Goal: Transaction & Acquisition: Book appointment/travel/reservation

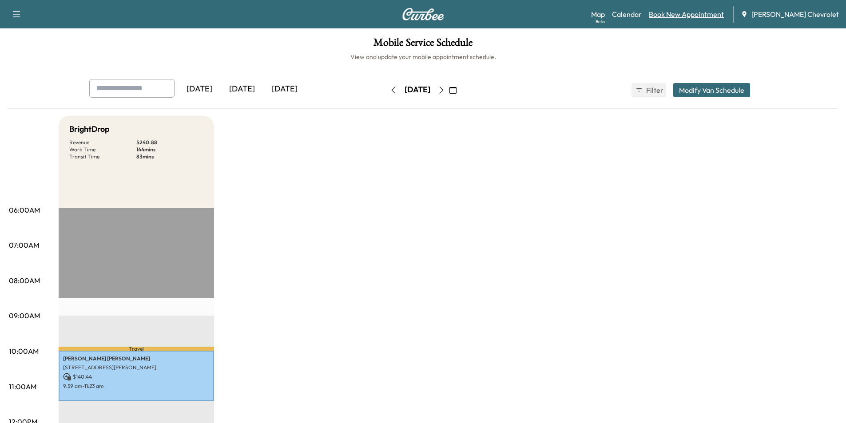
click at [708, 17] on link "Book New Appointment" at bounding box center [686, 14] width 75 height 11
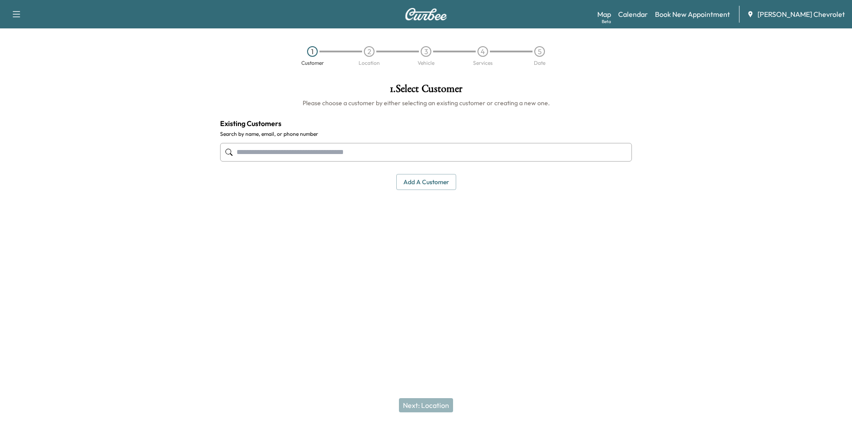
click at [360, 152] on input "text" at bounding box center [426, 152] width 412 height 19
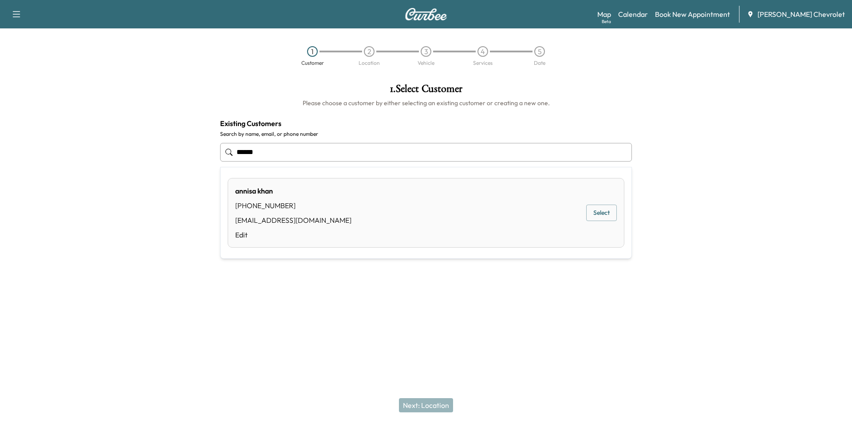
click at [279, 211] on div "[PERSON_NAME] [PHONE_NUMBER] [EMAIL_ADDRESS][DOMAIN_NAME] Edit" at bounding box center [293, 213] width 116 height 55
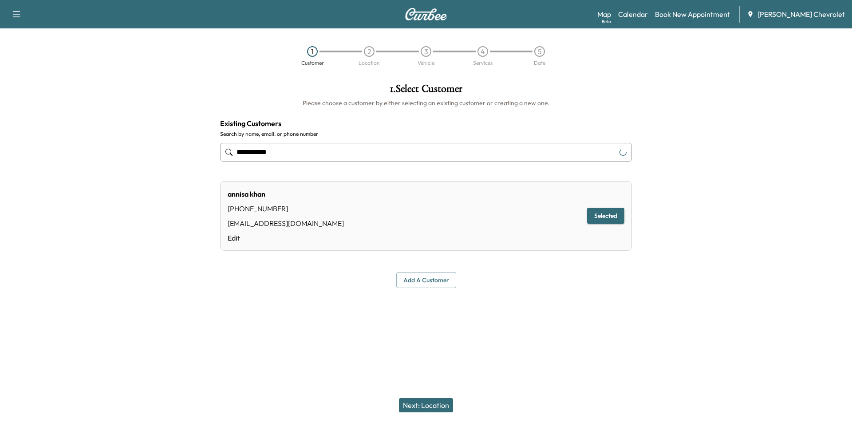
type input "**********"
click at [429, 409] on button "Next: Location" at bounding box center [426, 405] width 54 height 14
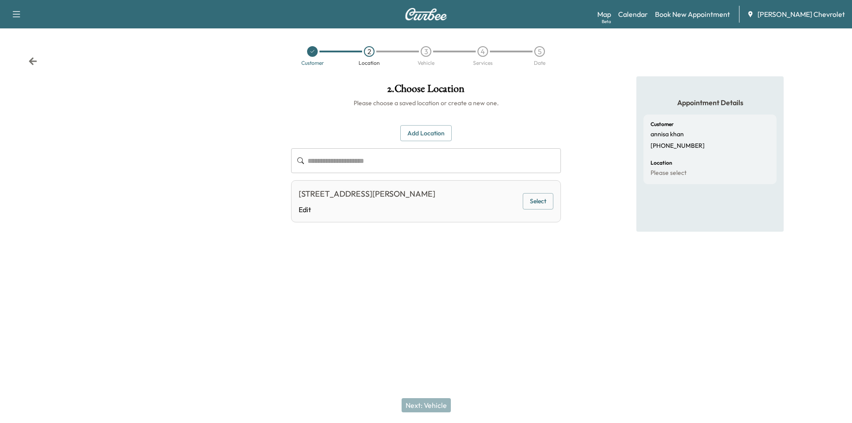
click at [542, 205] on button "Select" at bounding box center [538, 201] width 31 height 16
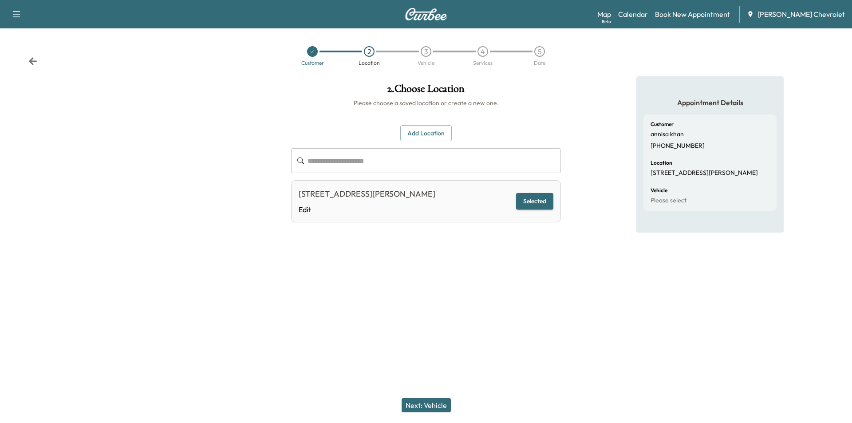
click at [436, 403] on button "Next: Vehicle" at bounding box center [426, 405] width 49 height 14
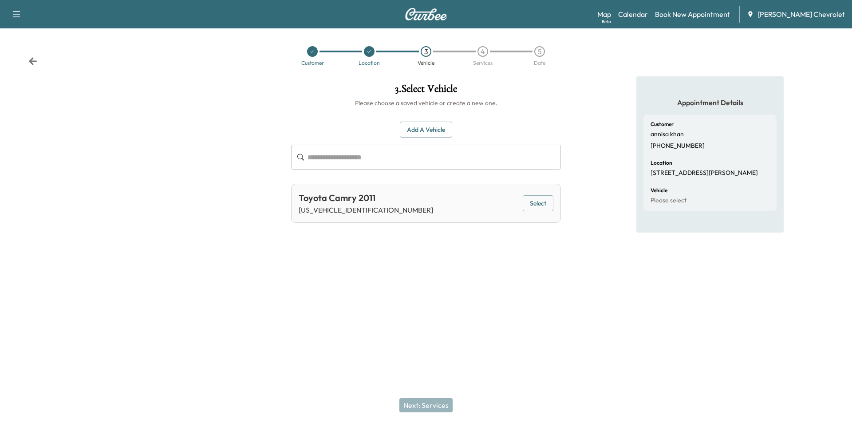
drag, startPoint x: 546, startPoint y: 201, endPoint x: 542, endPoint y: 224, distance: 23.4
click at [546, 201] on button "Select" at bounding box center [538, 203] width 31 height 16
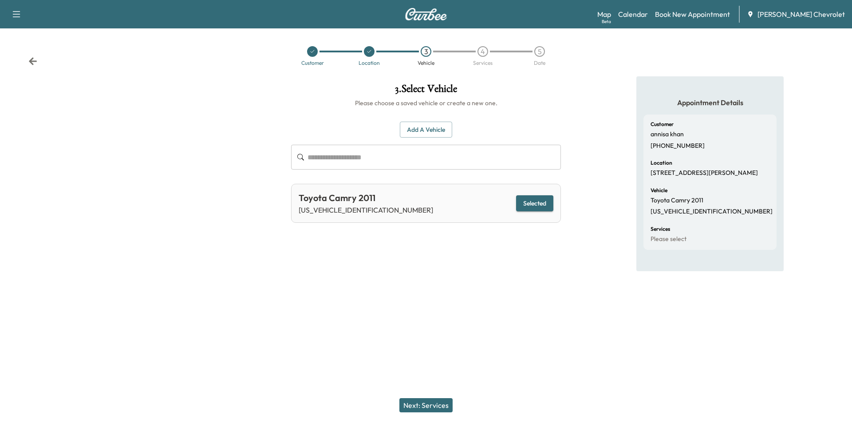
click at [427, 407] on button "Next: Services" at bounding box center [425, 405] width 53 height 14
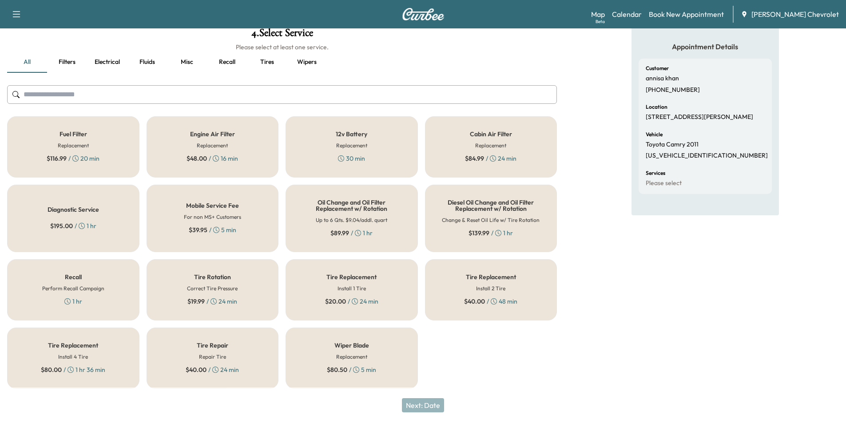
scroll to position [57, 0]
click at [228, 355] on div "Tire Repair Repair Tire $ 40.00 / 24 min" at bounding box center [212, 356] width 132 height 61
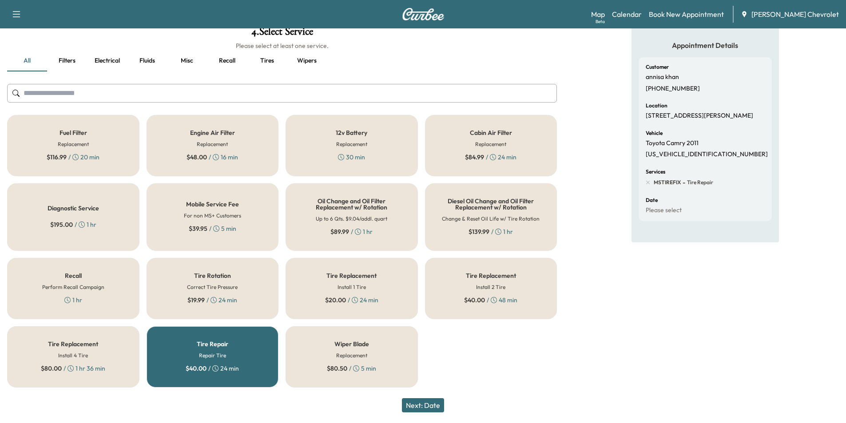
click at [637, 285] on div "Appointment Details Customer [PERSON_NAME] [PHONE_NUMBER] Location [STREET_ADDR…" at bounding box center [704, 207] width 147 height 376
click at [634, 18] on link "Calendar" at bounding box center [627, 14] width 30 height 11
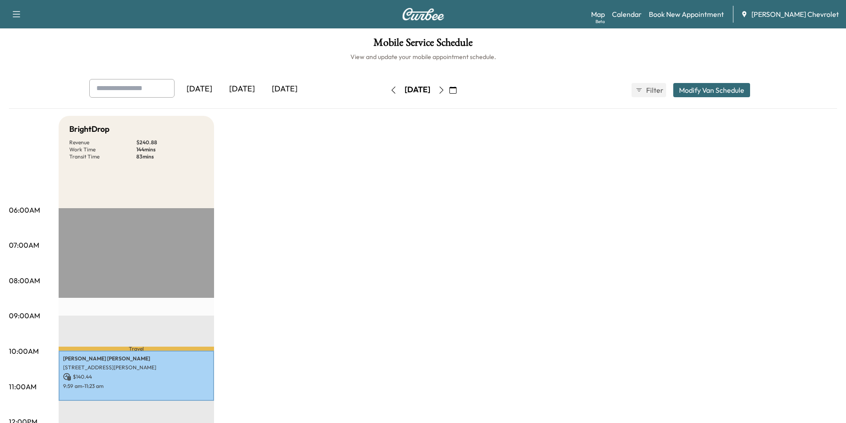
click at [445, 87] on icon "button" at bounding box center [441, 90] width 7 height 7
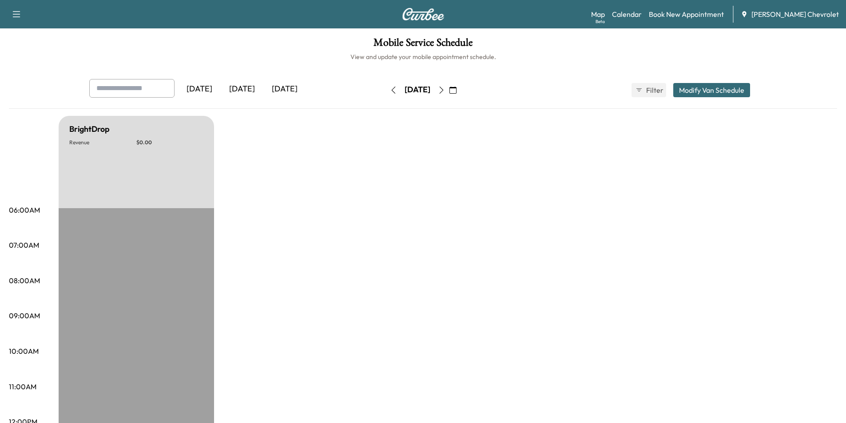
click at [445, 90] on icon "button" at bounding box center [441, 90] width 7 height 7
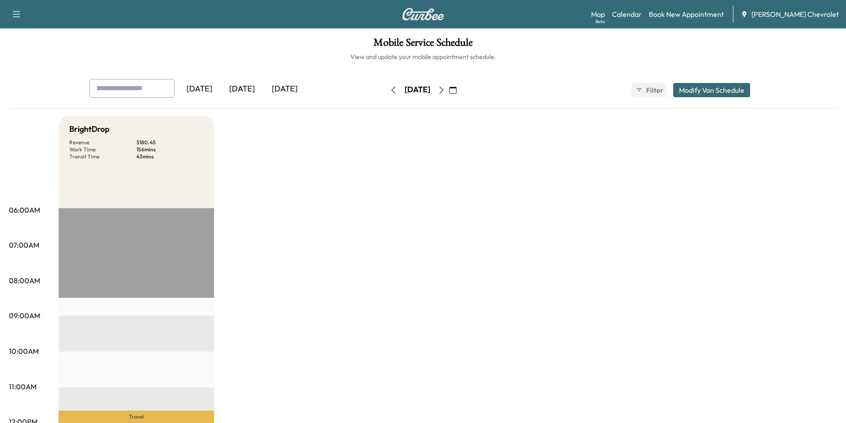
click at [443, 90] on icon "button" at bounding box center [441, 90] width 4 height 7
click at [702, 13] on link "Book New Appointment" at bounding box center [686, 14] width 75 height 11
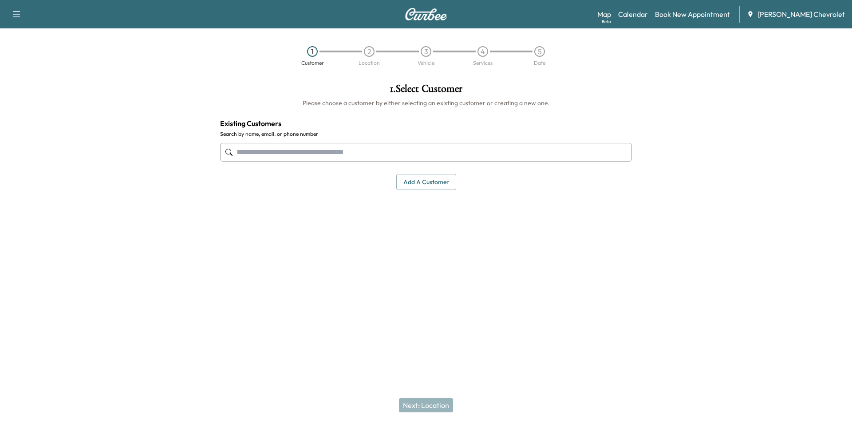
click at [334, 155] on input "text" at bounding box center [426, 152] width 412 height 19
paste input "**********"
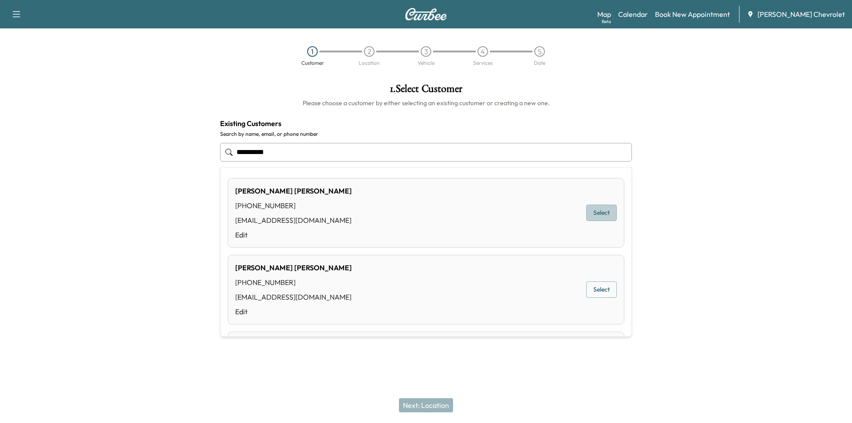
click at [597, 213] on button "Select" at bounding box center [601, 213] width 31 height 16
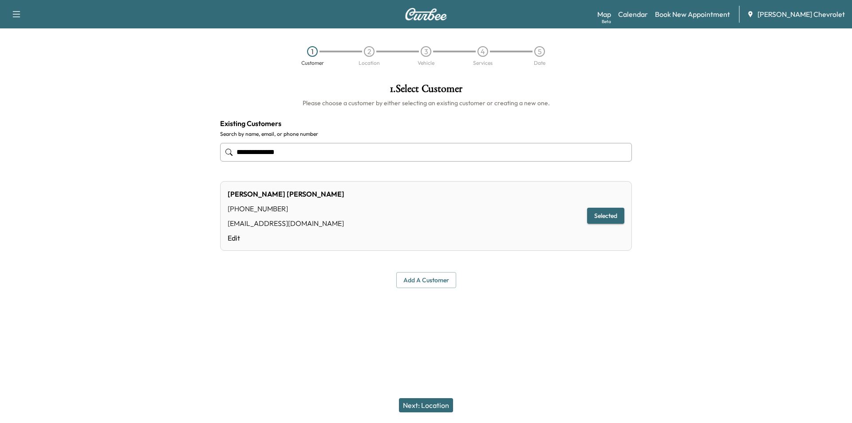
type input "**********"
click at [427, 403] on button "Next: Location" at bounding box center [426, 405] width 54 height 14
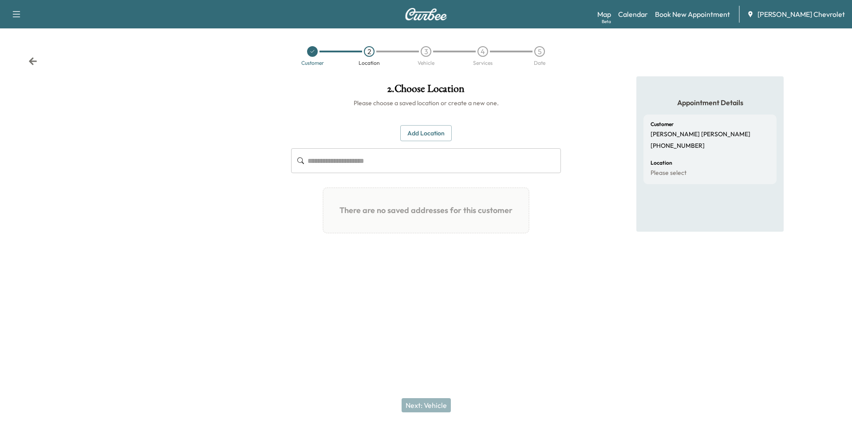
click at [313, 51] on icon at bounding box center [312, 51] width 5 height 5
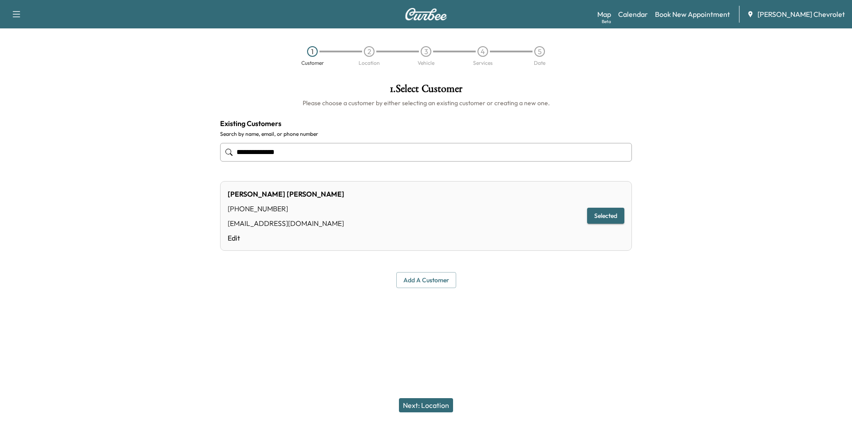
click at [306, 155] on input "**********" at bounding box center [426, 152] width 412 height 19
paste input "text"
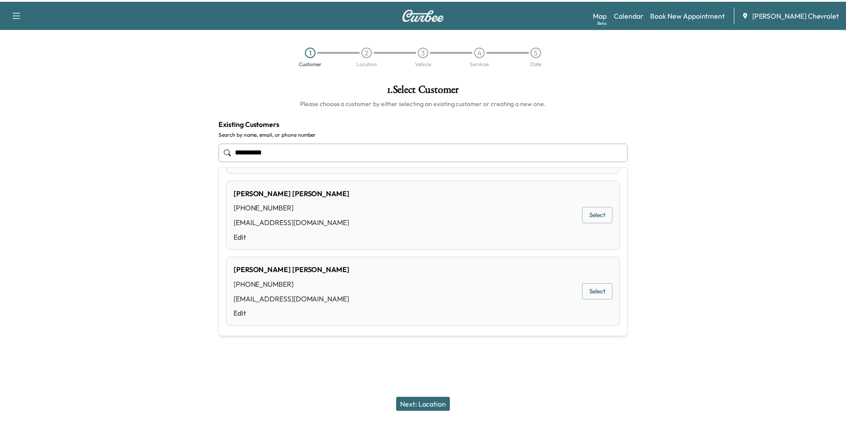
scroll to position [152, 0]
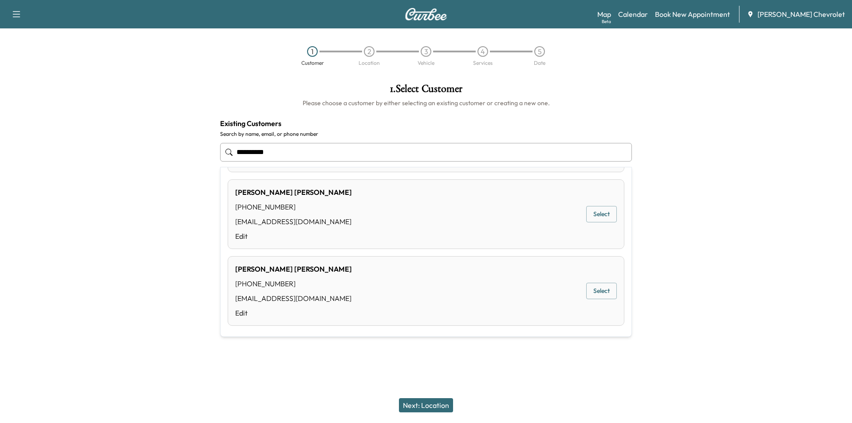
click at [594, 293] on button "Select" at bounding box center [601, 291] width 31 height 16
type input "**********"
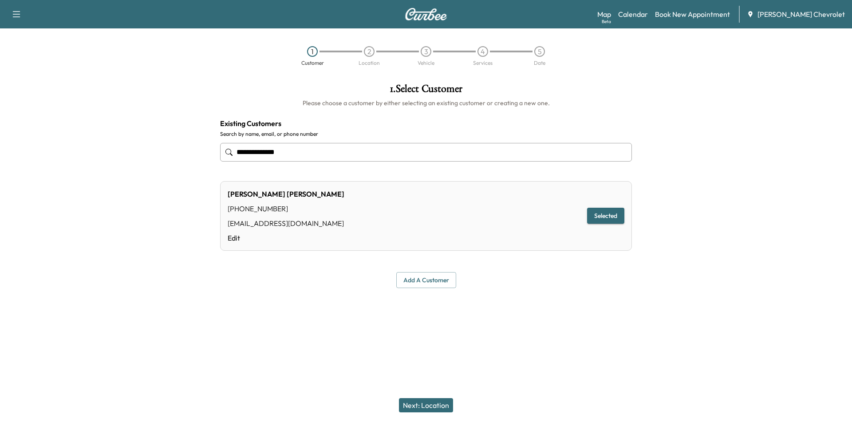
click at [432, 404] on button "Next: Location" at bounding box center [426, 405] width 54 height 14
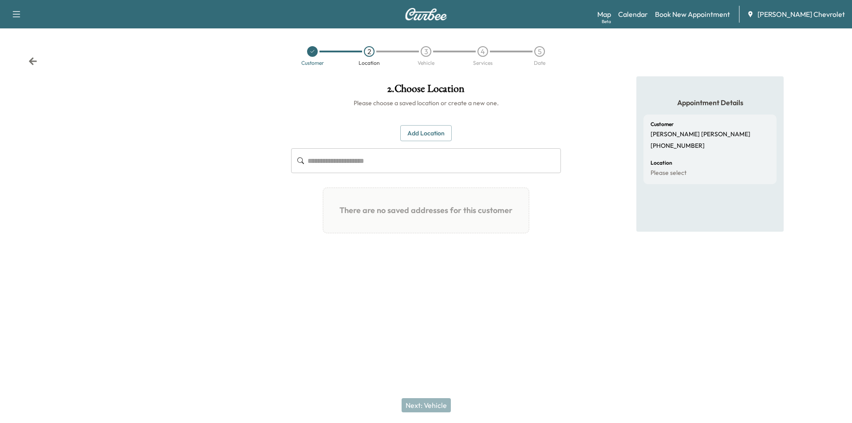
click at [312, 51] on icon at bounding box center [312, 51] width 5 height 5
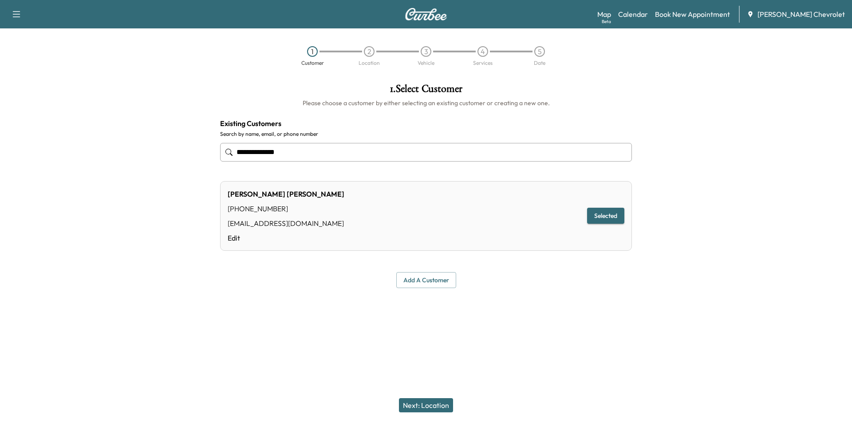
click at [314, 145] on input "**********" at bounding box center [426, 152] width 412 height 19
paste input "text"
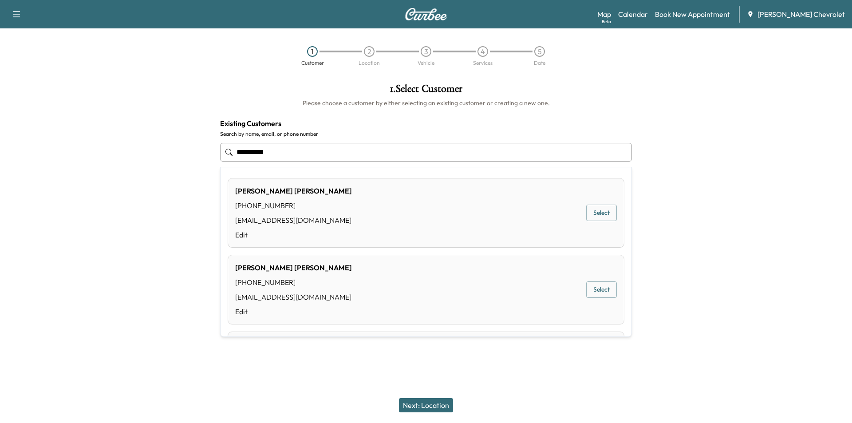
click at [281, 282] on div "[PHONE_NUMBER]" at bounding box center [293, 282] width 117 height 11
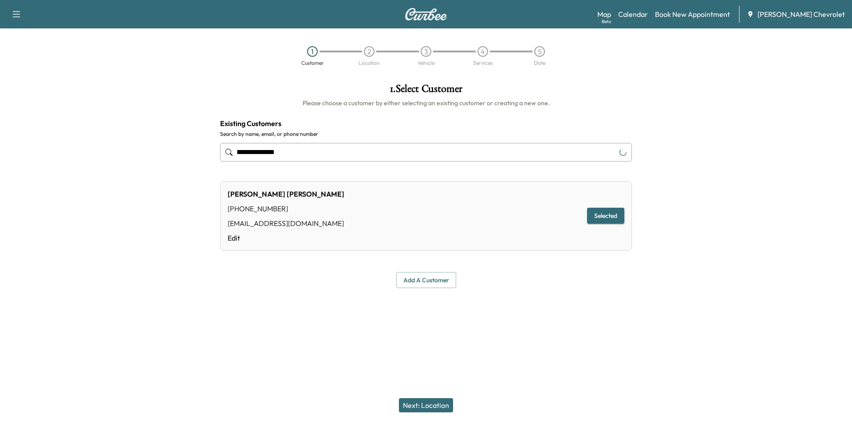
type input "**********"
click at [436, 407] on button "Next: Location" at bounding box center [426, 405] width 54 height 14
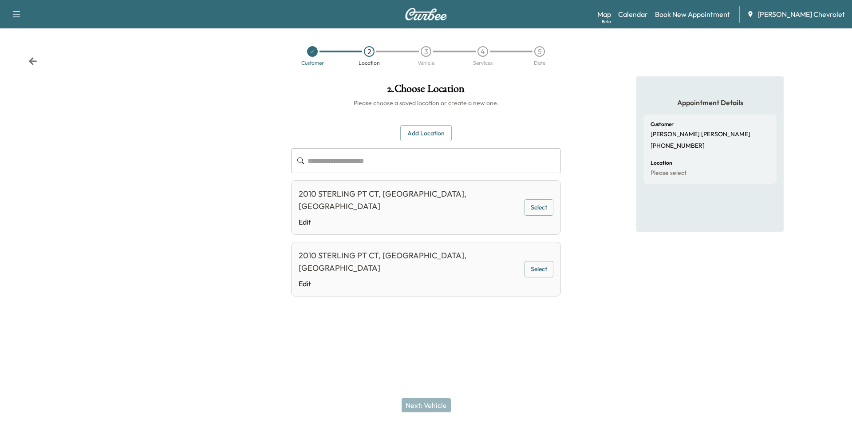
click at [434, 128] on button "Add Location" at bounding box center [425, 133] width 51 height 16
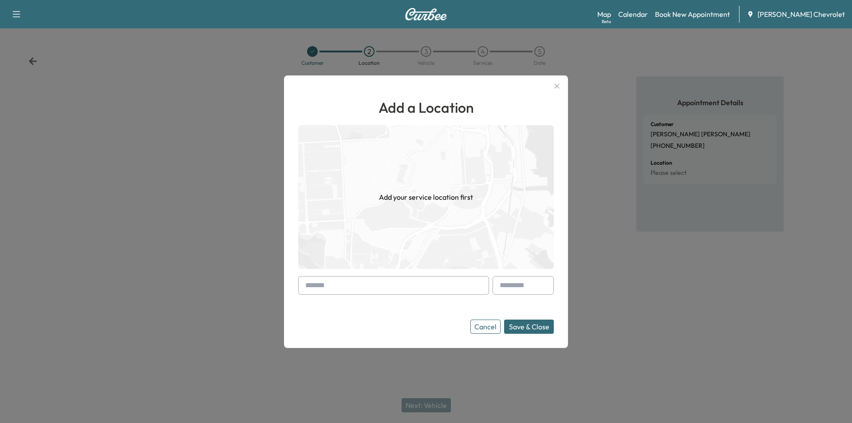
click at [378, 280] on input "text" at bounding box center [393, 285] width 191 height 19
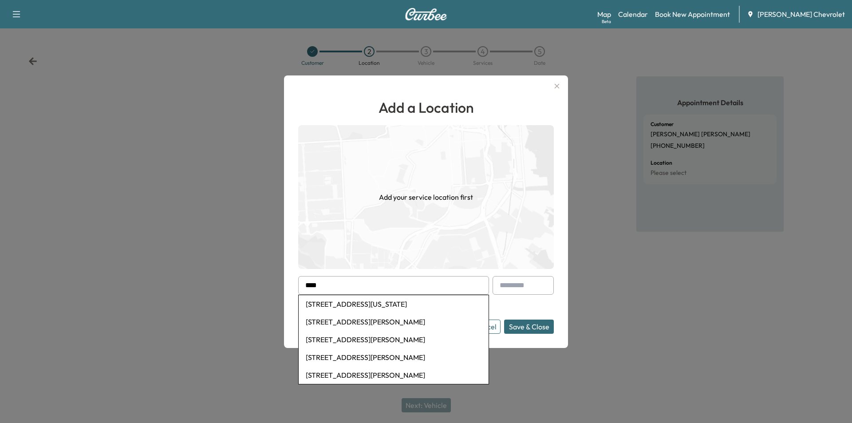
click at [350, 304] on li "[STREET_ADDRESS][US_STATE]" at bounding box center [394, 304] width 190 height 18
type input "**********"
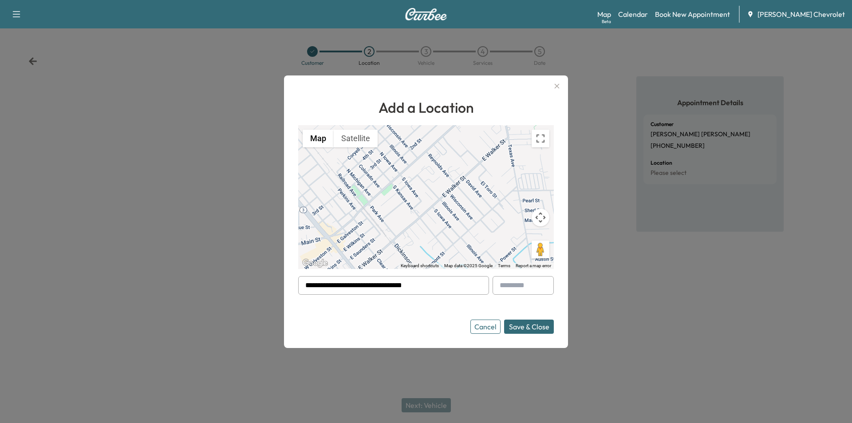
click at [530, 330] on button "Save & Close" at bounding box center [529, 327] width 50 height 14
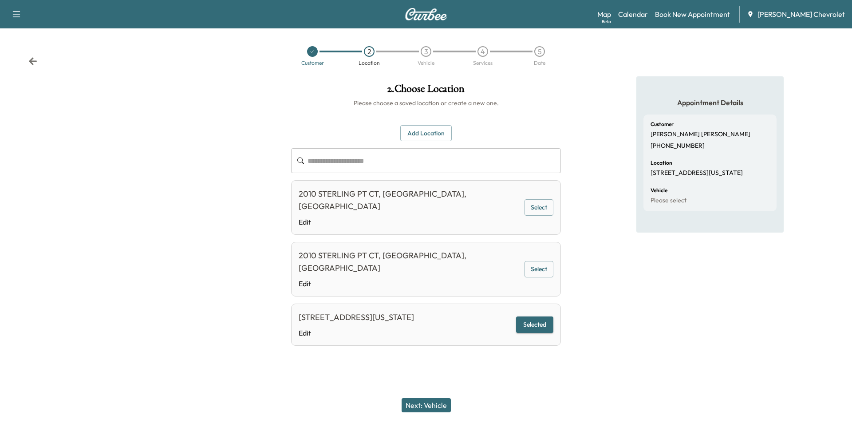
click at [438, 409] on button "Next: Vehicle" at bounding box center [426, 405] width 49 height 14
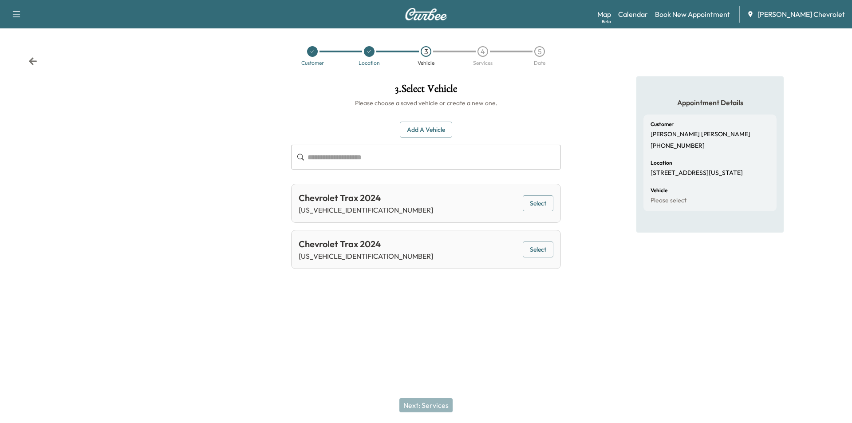
click at [546, 208] on button "Select" at bounding box center [538, 203] width 31 height 16
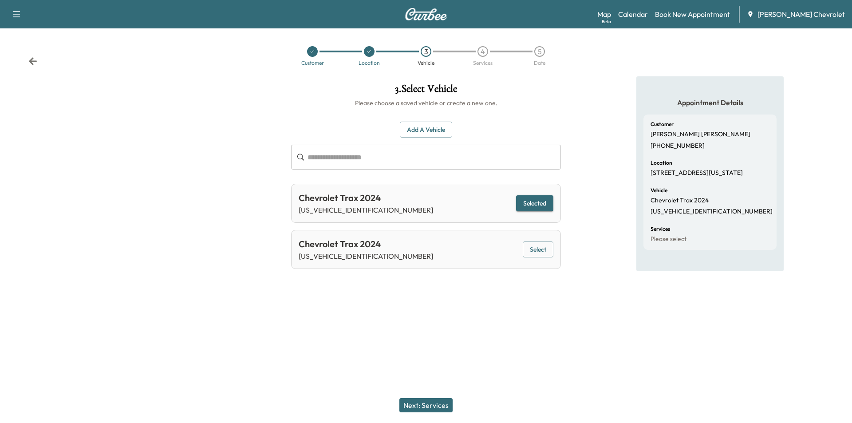
click at [430, 406] on button "Next: Services" at bounding box center [425, 405] width 53 height 14
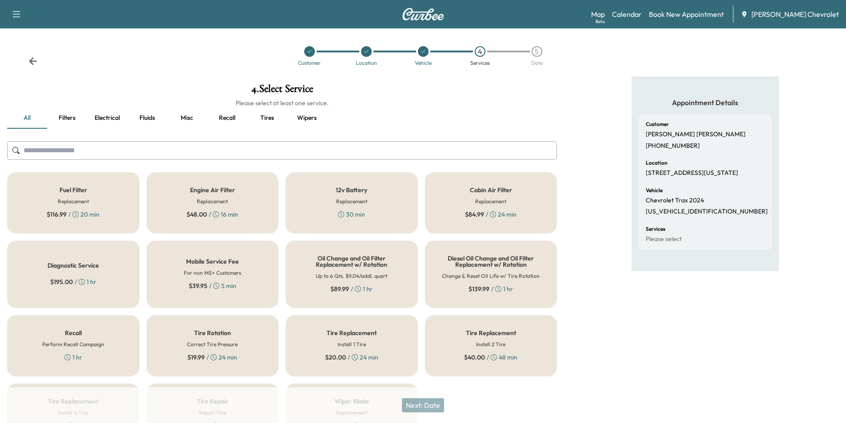
scroll to position [57, 0]
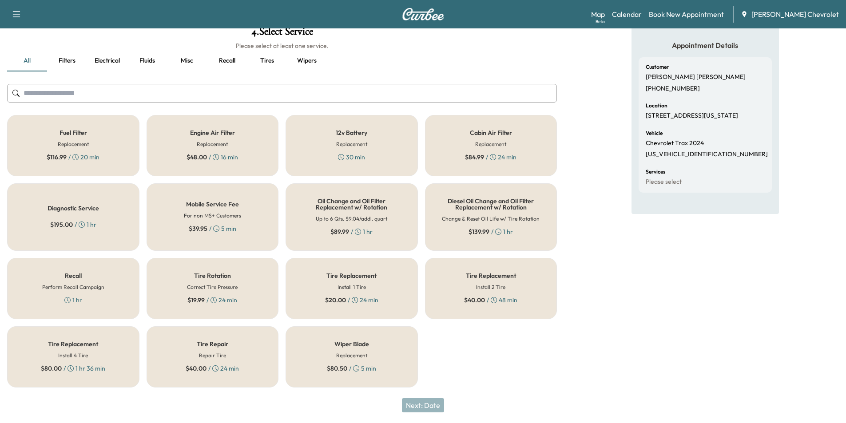
click at [215, 365] on icon at bounding box center [215, 368] width 6 height 6
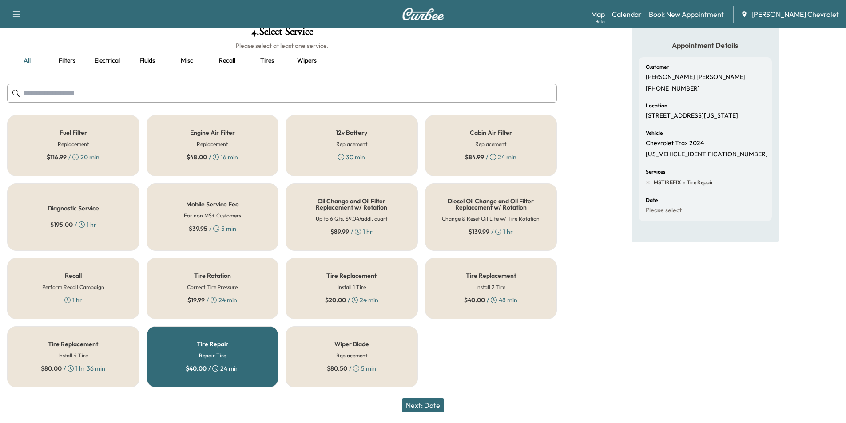
click at [437, 406] on button "Next: Date" at bounding box center [423, 405] width 42 height 14
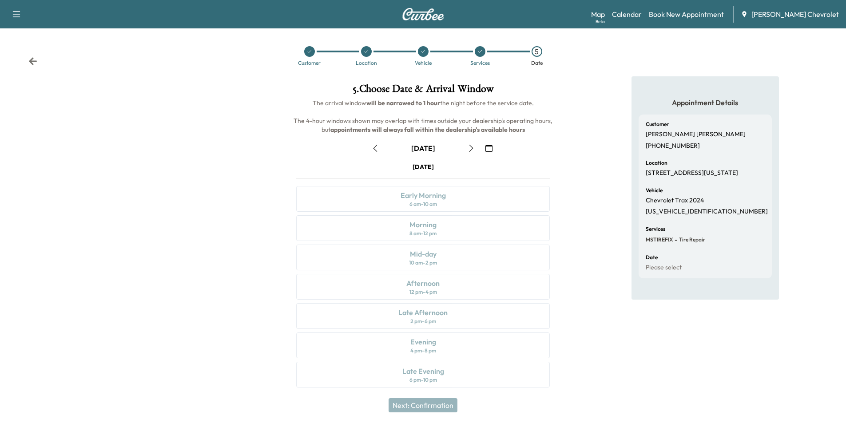
click at [472, 147] on icon "button" at bounding box center [470, 148] width 7 height 7
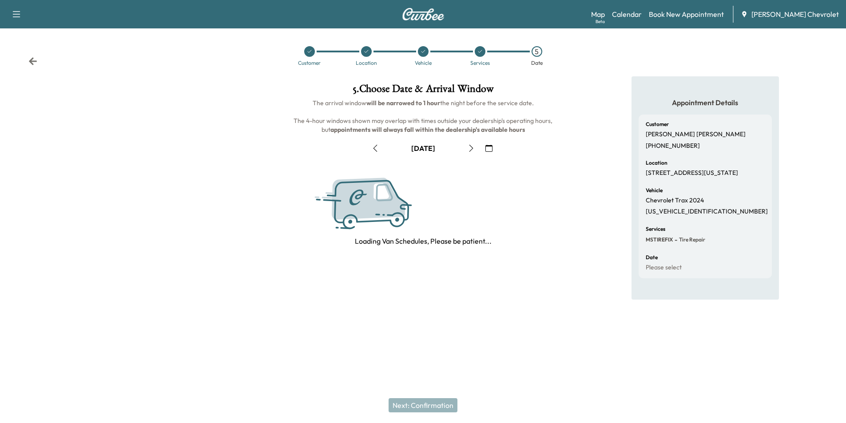
click at [472, 147] on icon "button" at bounding box center [470, 148] width 7 height 7
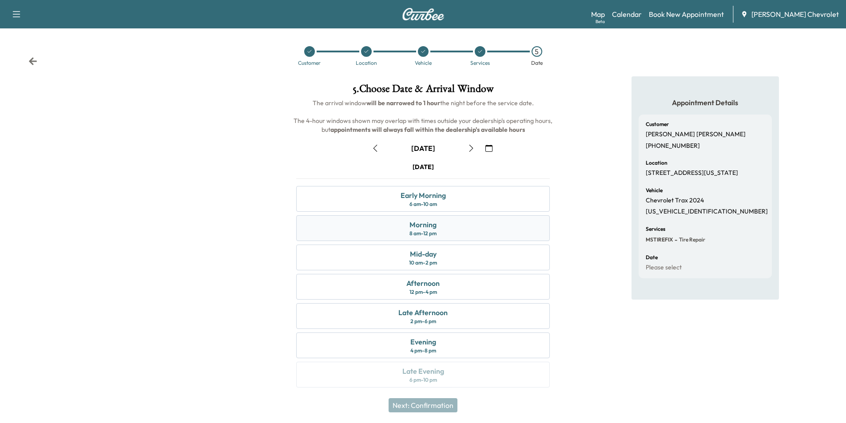
click at [430, 232] on div "8 am - 12 pm" at bounding box center [422, 233] width 27 height 7
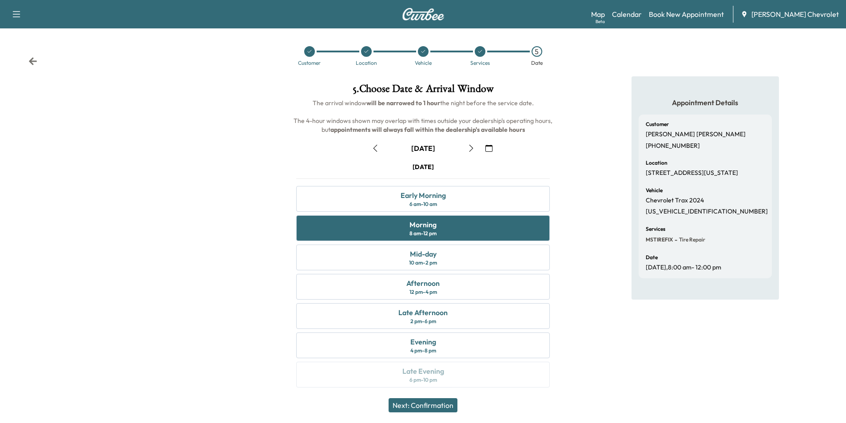
click at [432, 403] on button "Next: Confirmation" at bounding box center [422, 405] width 69 height 14
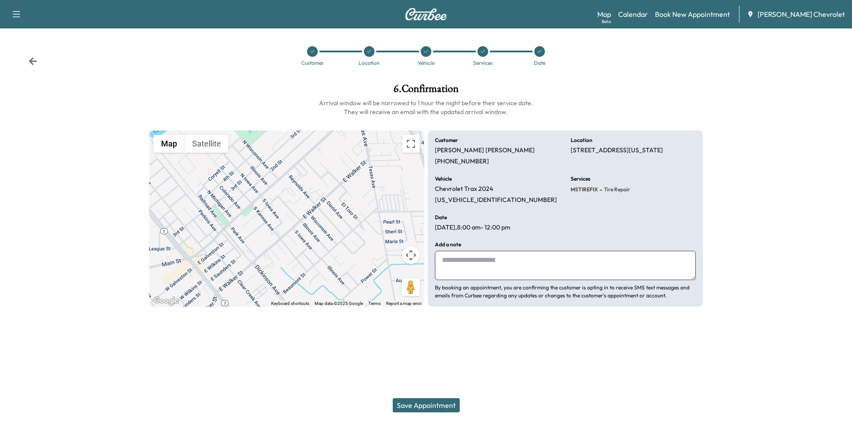
click at [492, 267] on textarea at bounding box center [565, 265] width 261 height 29
click at [442, 263] on textarea "**********" at bounding box center [565, 265] width 261 height 29
type textarea "**********"
click at [444, 406] on button "Save Appointment" at bounding box center [426, 405] width 67 height 14
